Goal: Check status

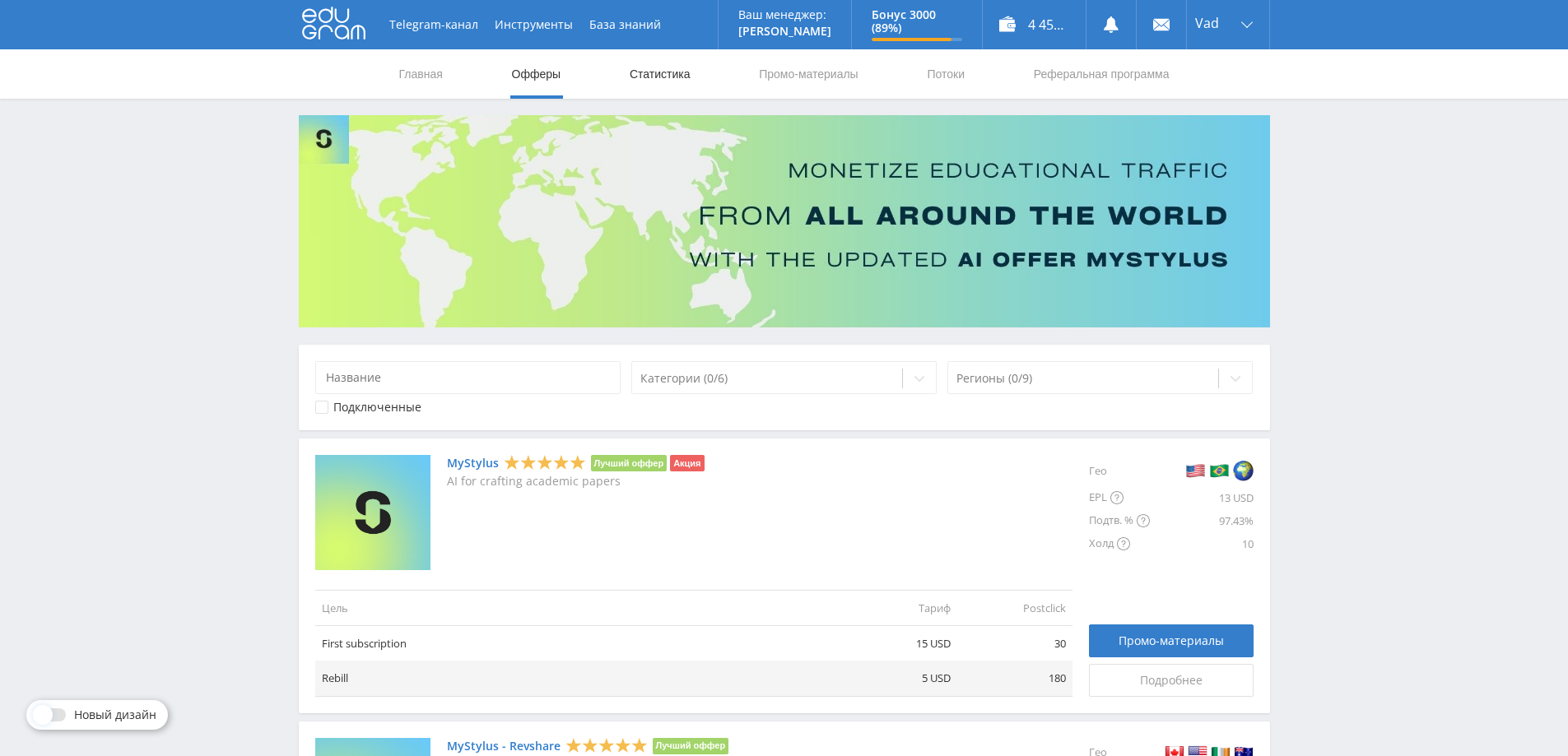
click at [643, 73] on link "Статистика" at bounding box center [661, 74] width 64 height 49
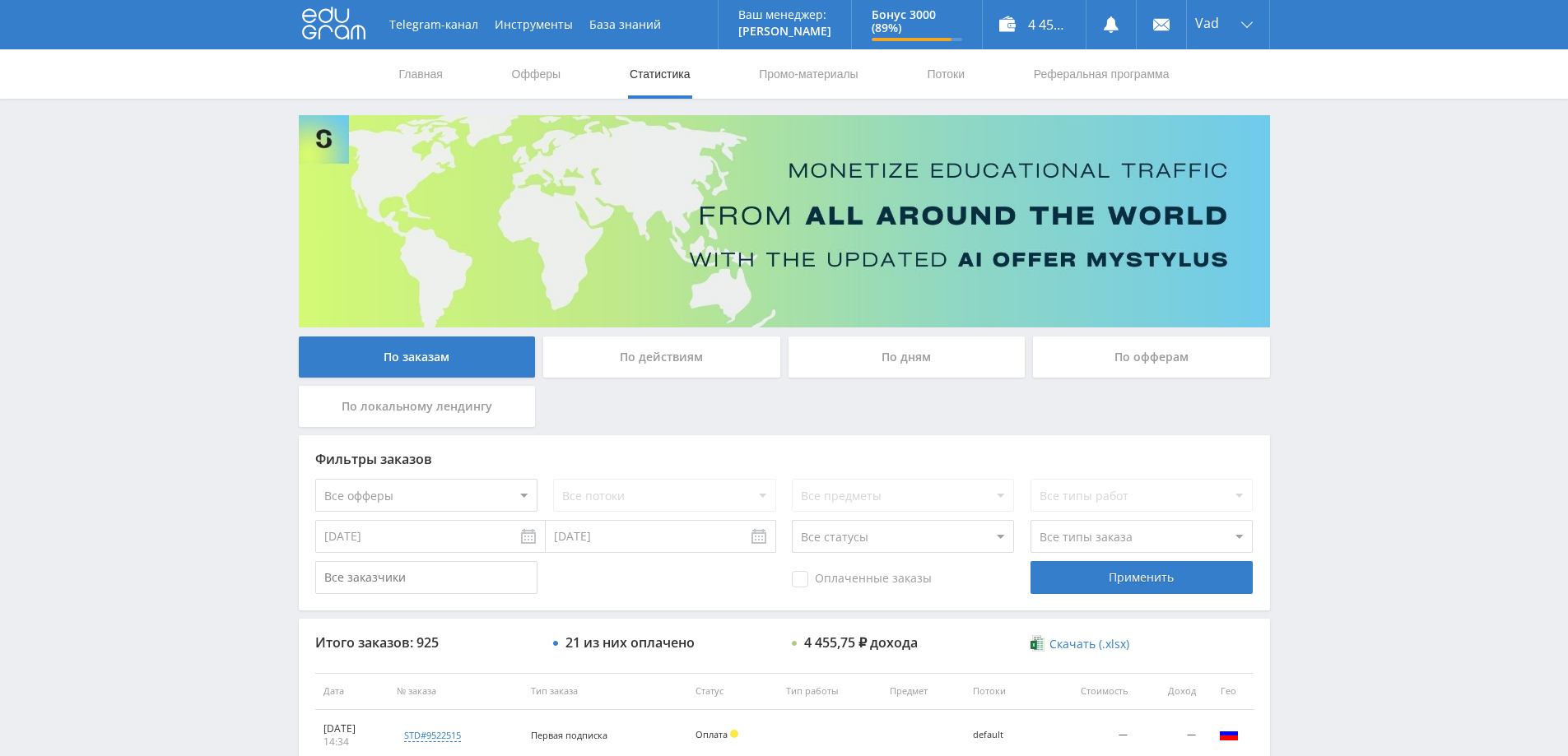
click at [959, 353] on div "По дням" at bounding box center [907, 357] width 237 height 42
click at [0, 0] on input "По дням" at bounding box center [0, 0] width 0 height 0
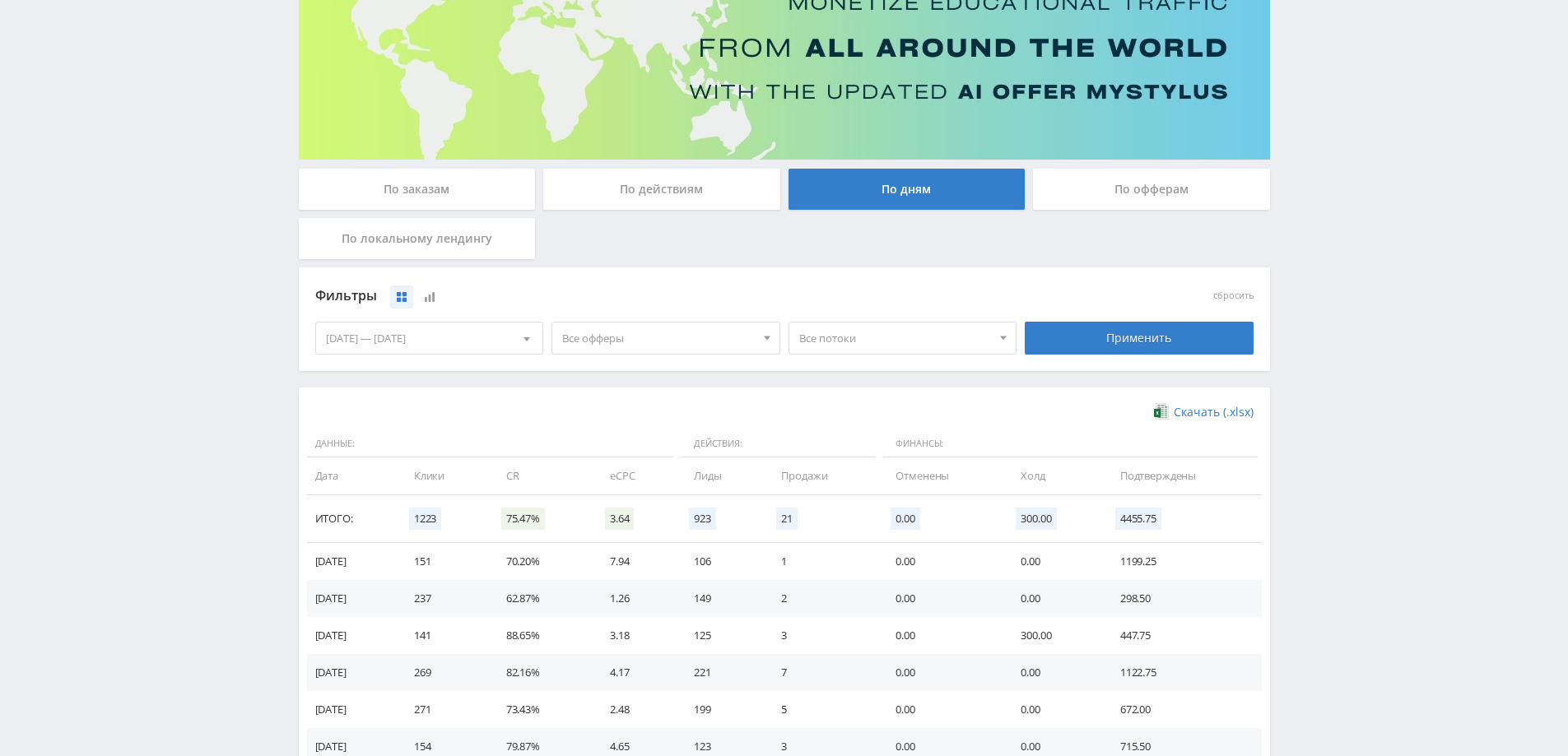
scroll to position [247, 0]
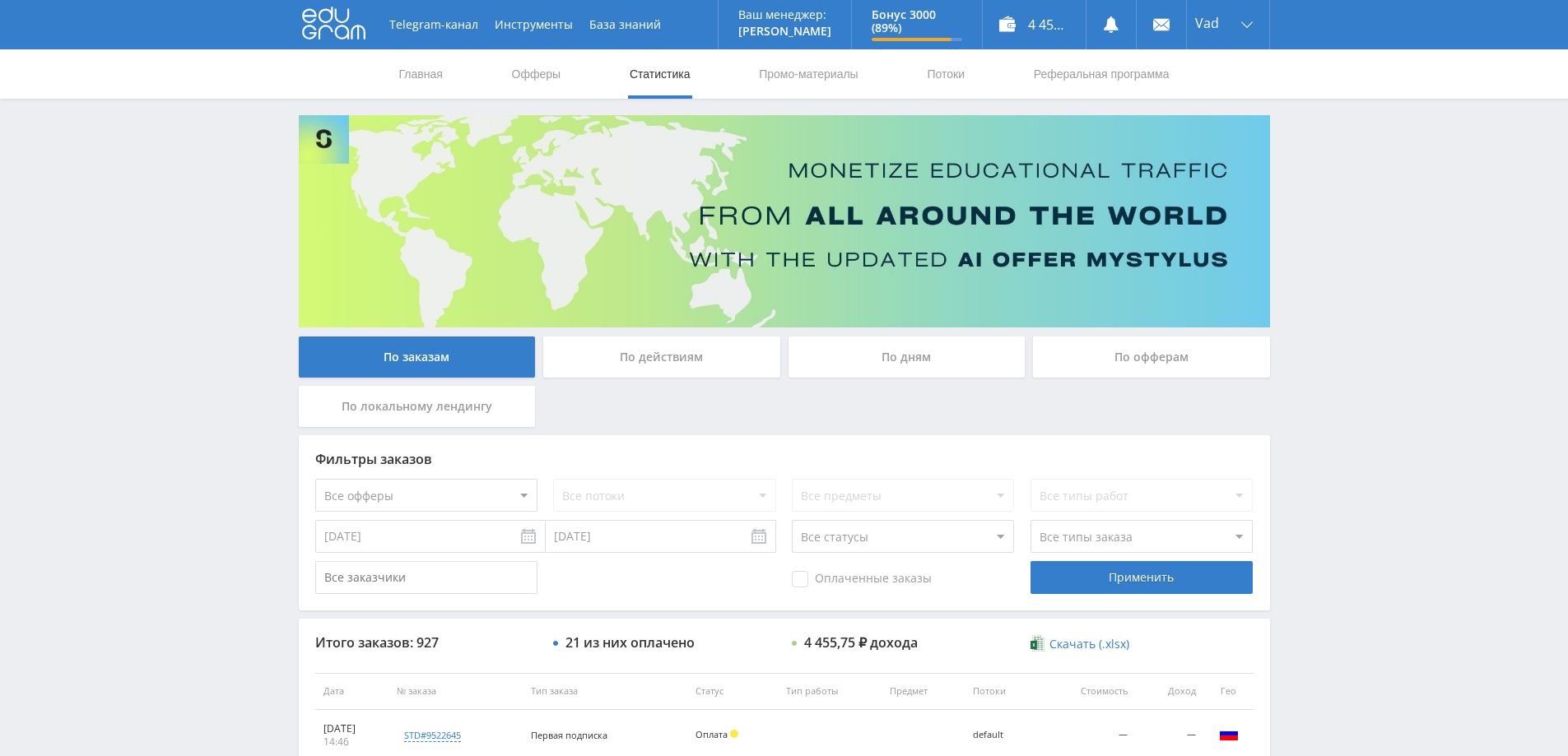
click at [926, 347] on div "По дням" at bounding box center [907, 357] width 237 height 42
click at [0, 0] on input "По дням" at bounding box center [0, 0] width 0 height 0
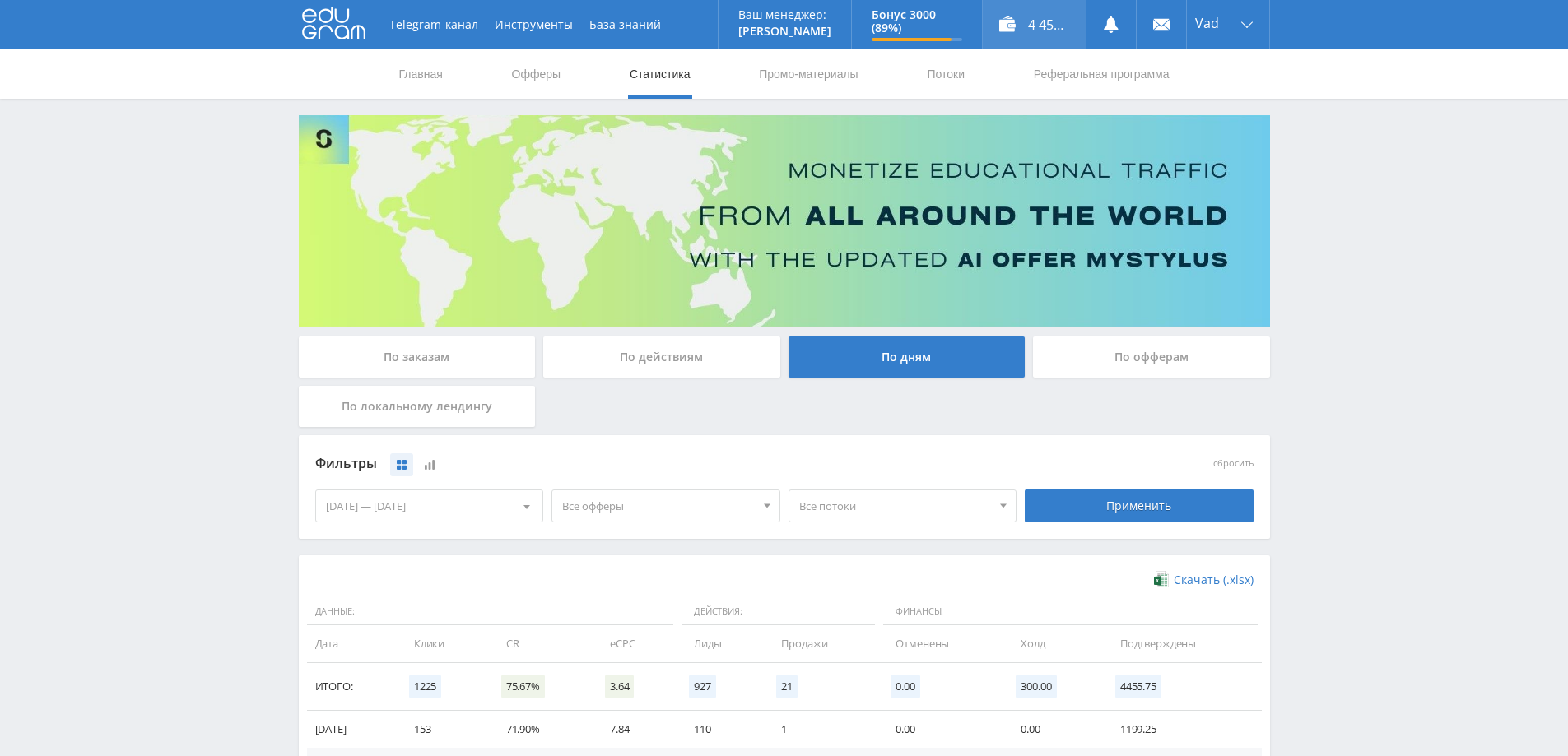
click at [1038, 3] on div "4 455,75 ₽" at bounding box center [1034, 24] width 103 height 49
